Goal: Task Accomplishment & Management: Manage account settings

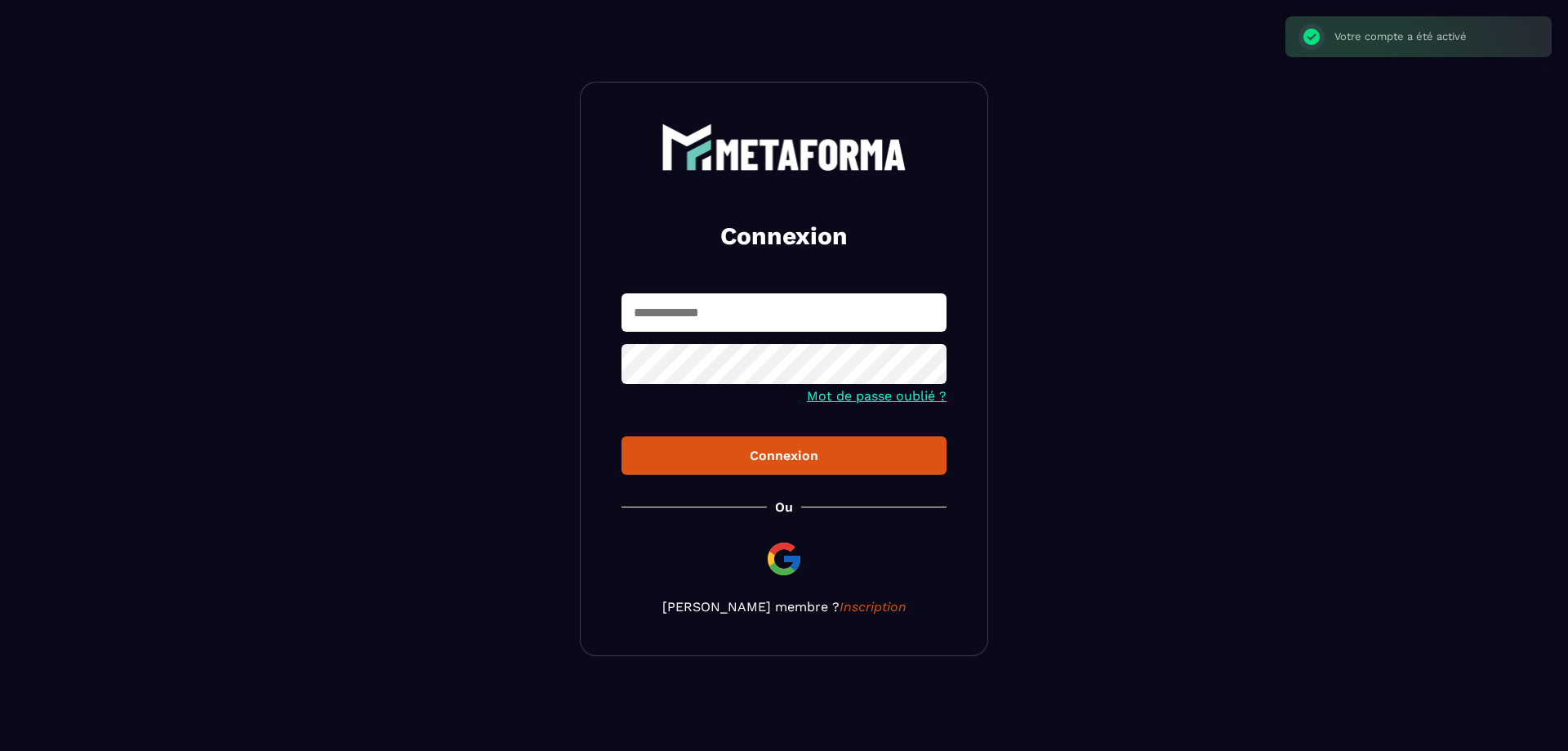
type input "**********"
click at [789, 459] on div "Connexion" at bounding box center [784, 455] width 299 height 16
